Goal: Find specific page/section: Find specific page/section

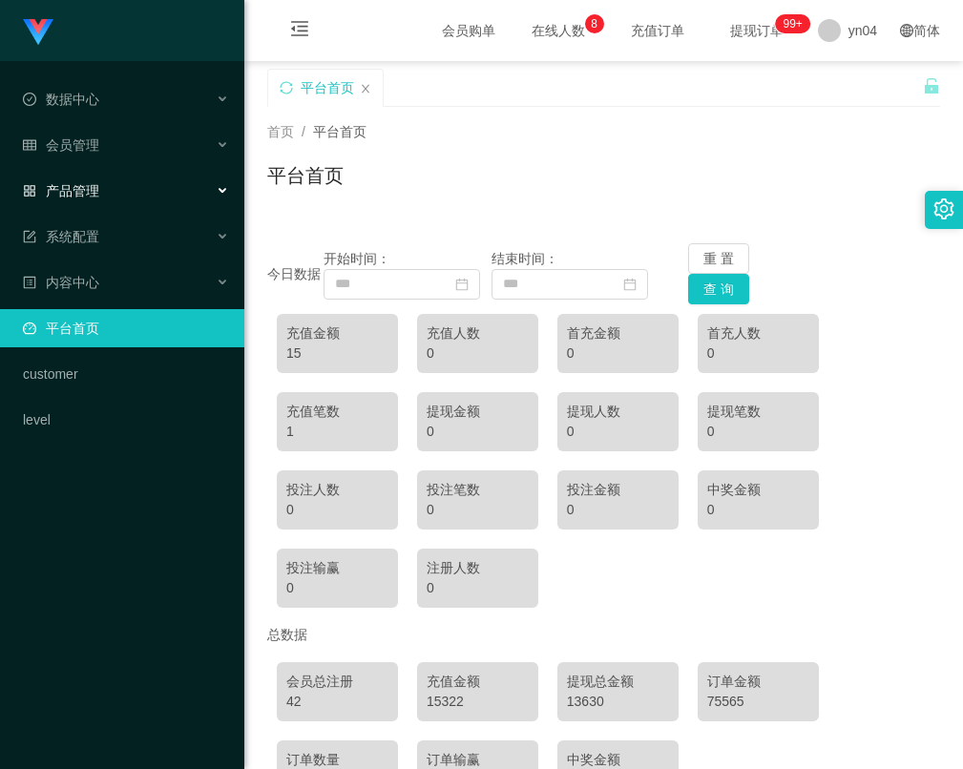
click at [139, 182] on div "产品管理" at bounding box center [122, 191] width 244 height 38
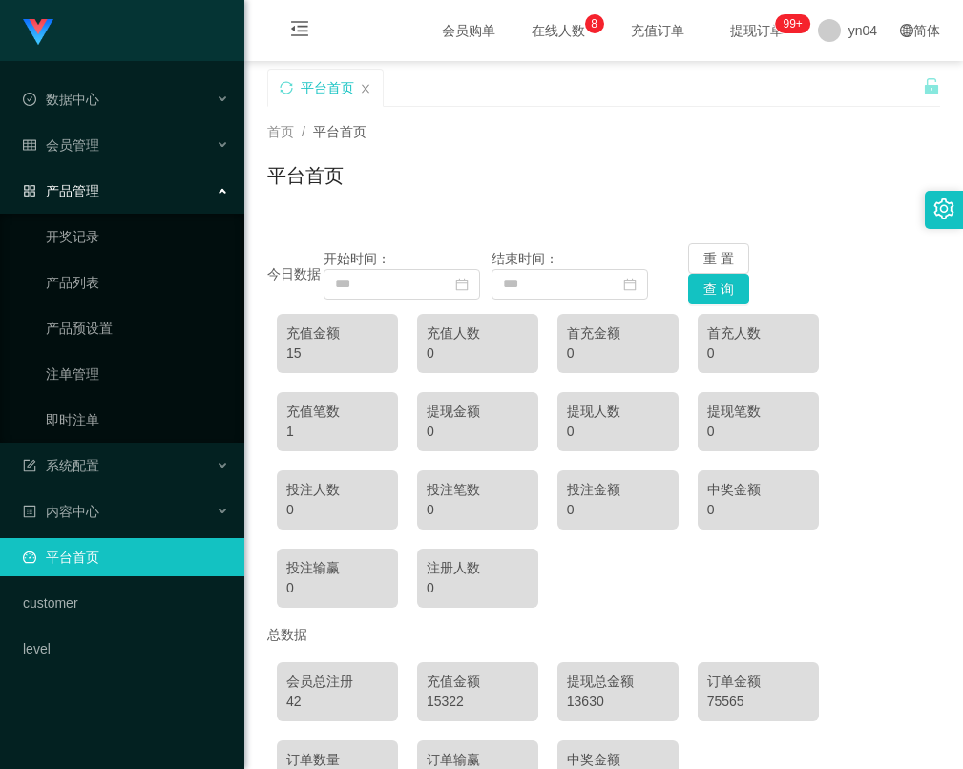
click at [149, 195] on div "产品管理" at bounding box center [122, 191] width 244 height 38
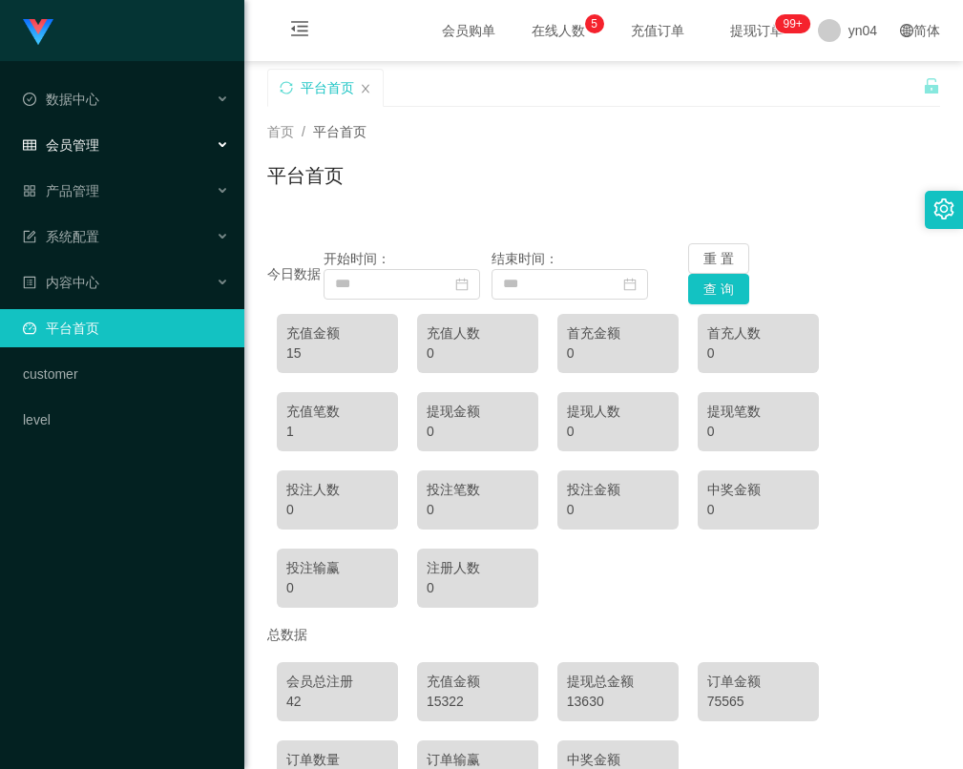
click at [166, 143] on div "会员管理" at bounding box center [122, 145] width 244 height 38
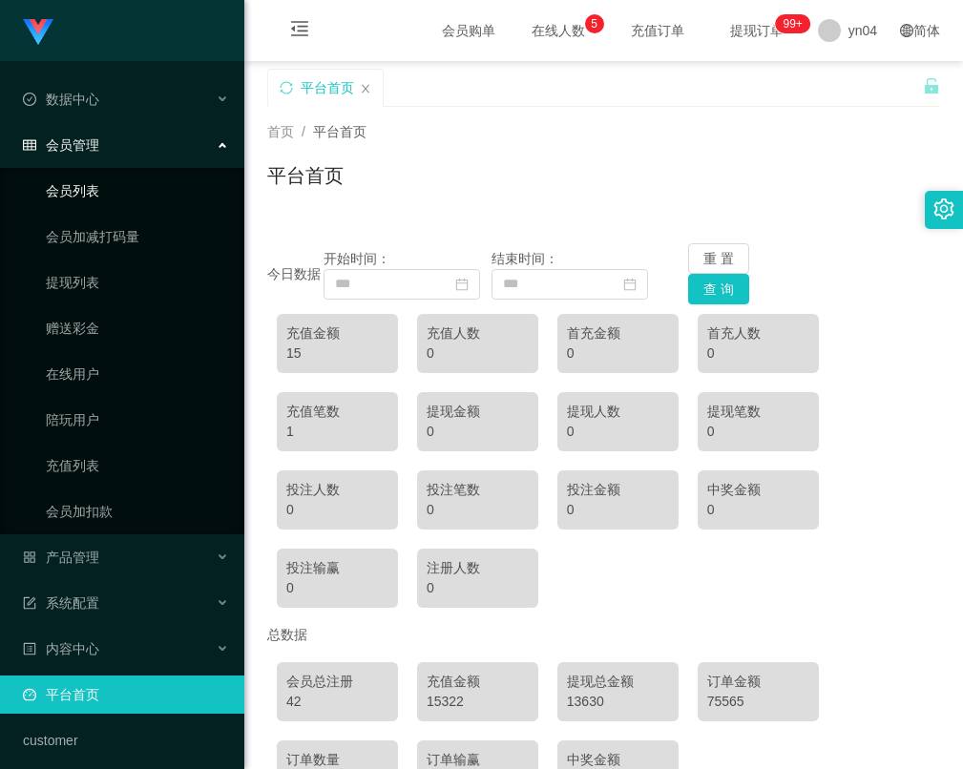
click at [116, 188] on link "会员列表" at bounding box center [137, 191] width 183 height 38
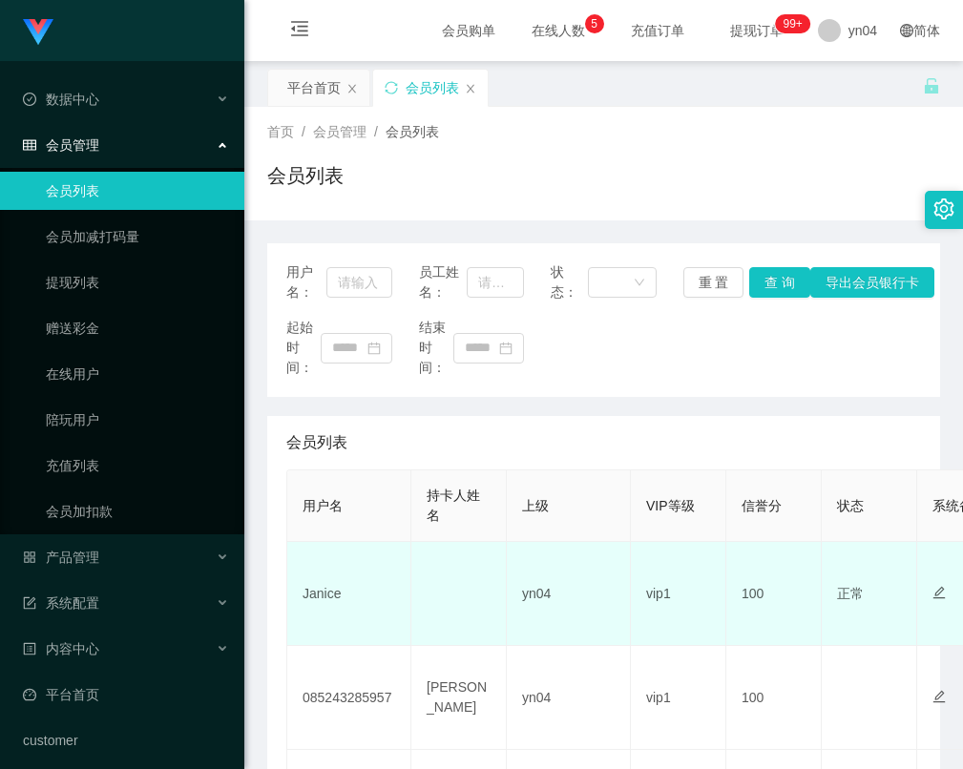
click at [322, 593] on td "Janice" at bounding box center [349, 594] width 124 height 104
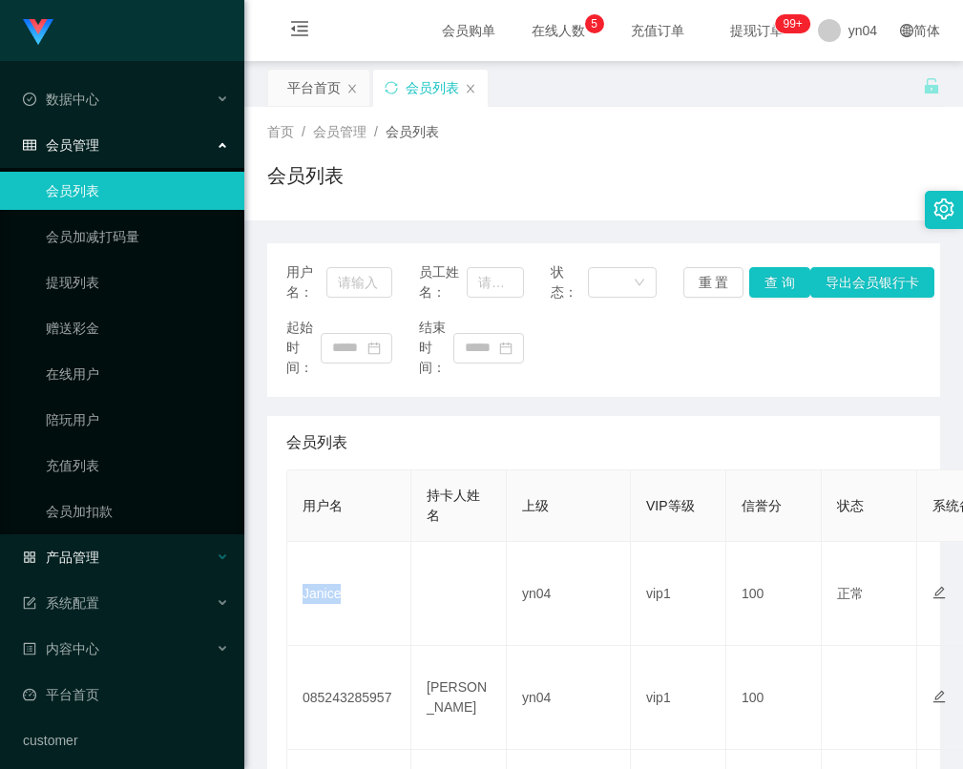
copy td "Janice"
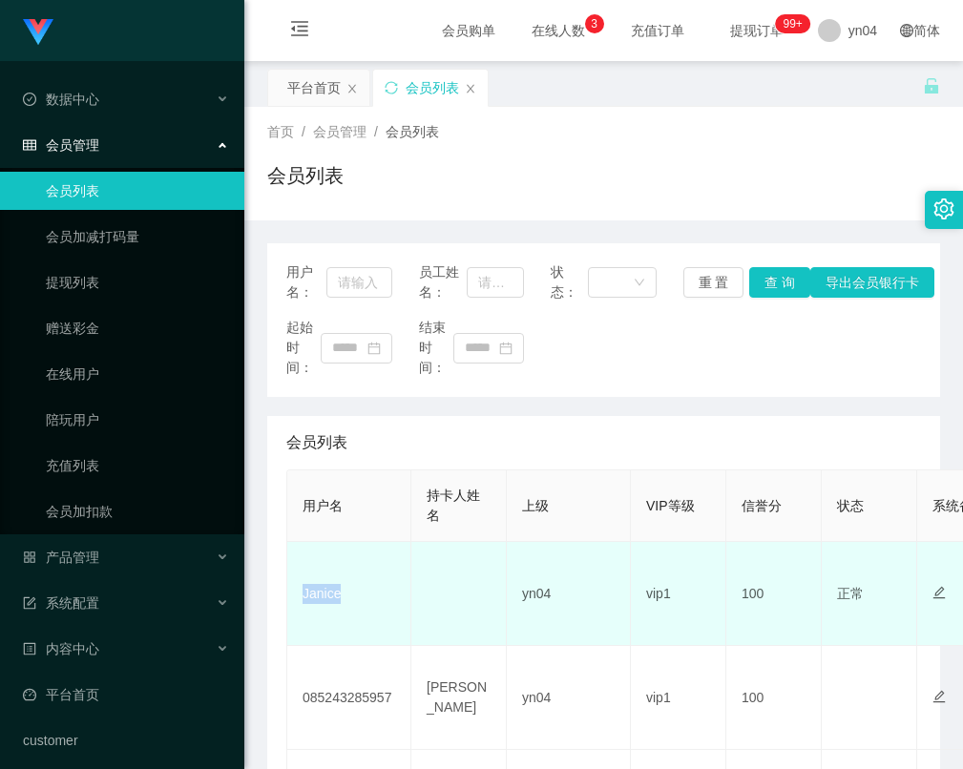
click at [317, 589] on td "Janice" at bounding box center [349, 594] width 124 height 104
click at [314, 598] on td "Janice" at bounding box center [349, 594] width 124 height 104
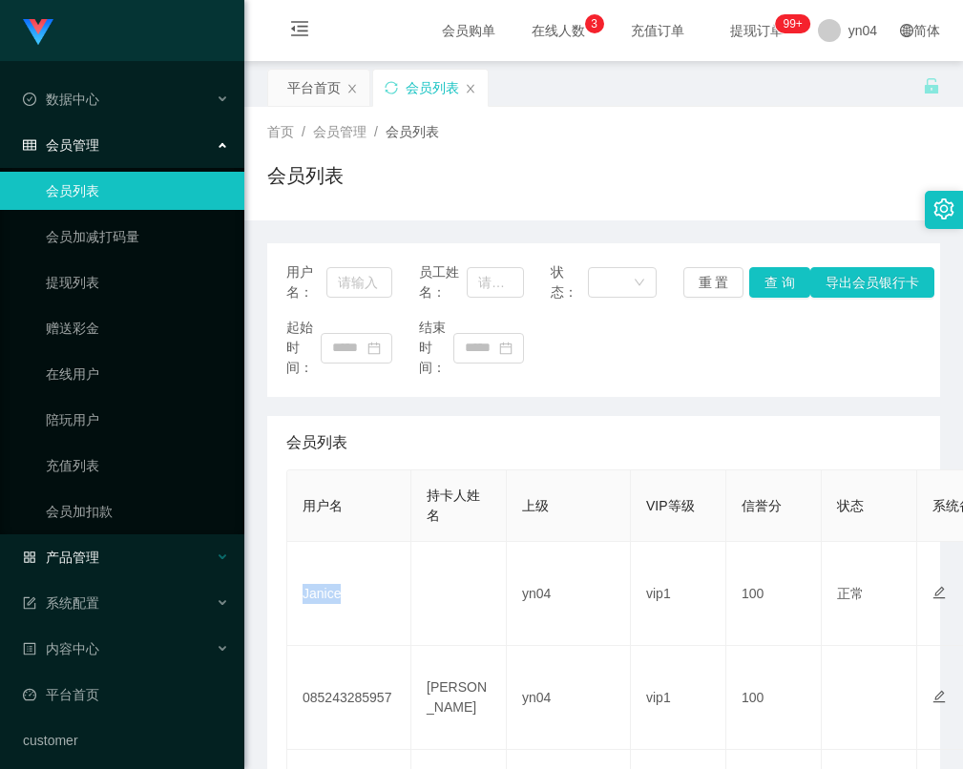
copy td "Janice"
